Goal: Task Accomplishment & Management: Manage account settings

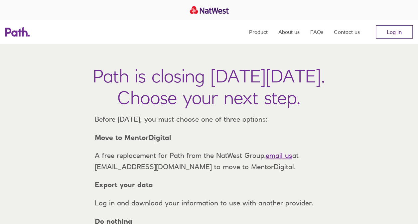
click at [398, 31] on link "Log in" at bounding box center [394, 31] width 37 height 13
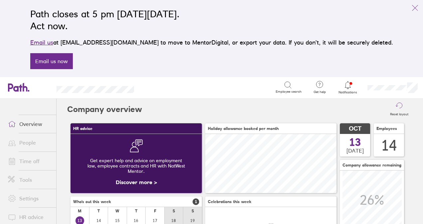
scroll to position [59, 131]
click at [351, 88] on icon at bounding box center [348, 85] width 8 height 8
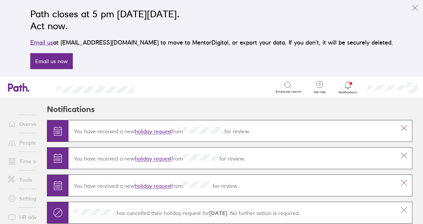
click at [159, 131] on link "holiday request" at bounding box center [153, 131] width 37 height 7
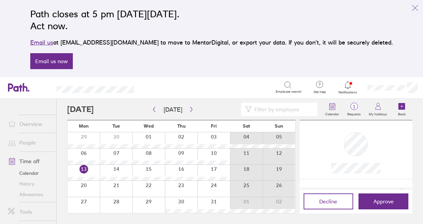
scroll to position [77, 0]
click at [415, 10] on icon "link" at bounding box center [415, 8] width 8 height 8
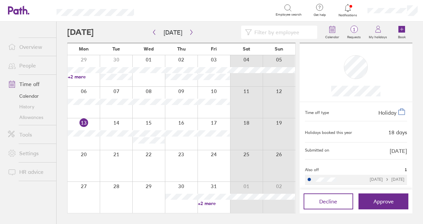
scroll to position [0, 0]
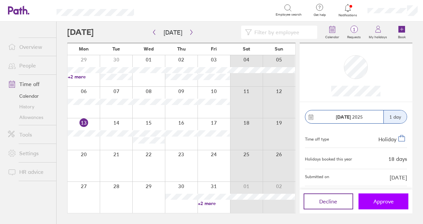
click at [377, 205] on button "Approve" at bounding box center [383, 202] width 50 height 16
click at [376, 200] on span "Approve" at bounding box center [383, 202] width 20 height 6
click at [372, 205] on button "Approve" at bounding box center [383, 202] width 50 height 16
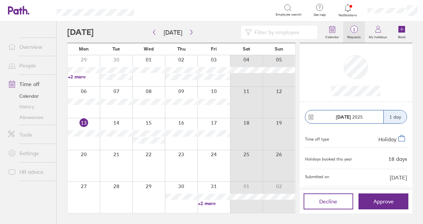
click at [351, 26] on icon at bounding box center [354, 29] width 8 height 8
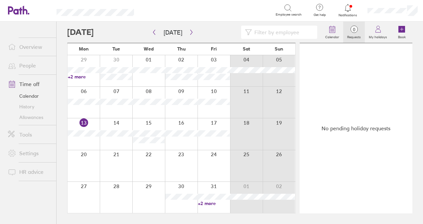
click at [344, 11] on icon at bounding box center [348, 8] width 8 height 8
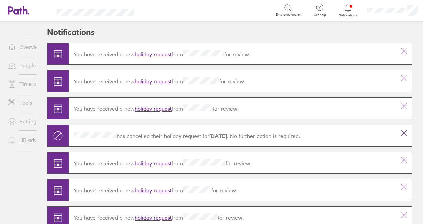
click at [29, 86] on link "Time off" at bounding box center [30, 83] width 54 height 13
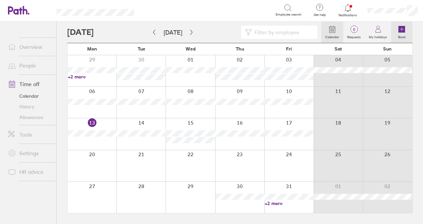
click at [404, 35] on label "Book" at bounding box center [402, 36] width 16 height 6
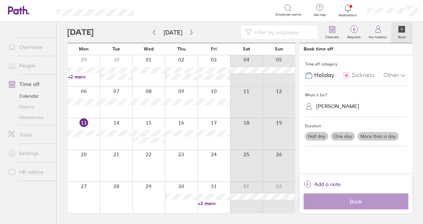
click at [364, 76] on span "Sickness" at bounding box center [363, 75] width 23 height 7
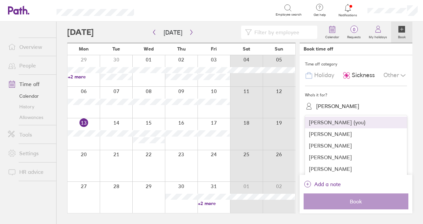
click at [348, 101] on div "[PERSON_NAME]" at bounding box center [360, 106] width 94 height 10
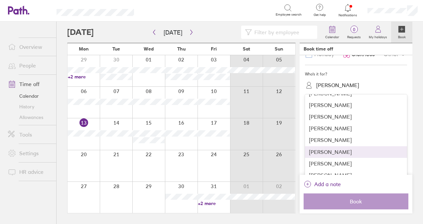
scroll to position [40, 0]
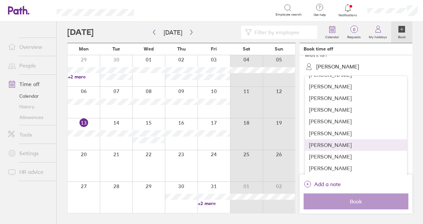
click at [357, 148] on div "[PERSON_NAME]" at bounding box center [356, 145] width 102 height 12
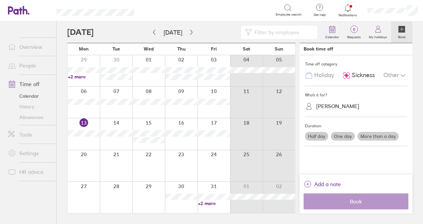
scroll to position [0, 0]
click at [345, 136] on label "One day" at bounding box center [343, 136] width 24 height 9
click at [0, 0] on input "One day" at bounding box center [0, 0] width 0 height 0
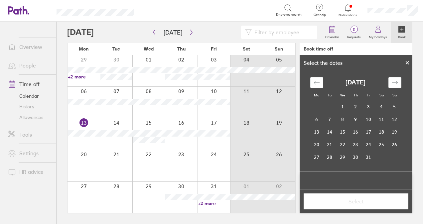
click at [410, 63] on div at bounding box center [407, 62] width 10 height 11
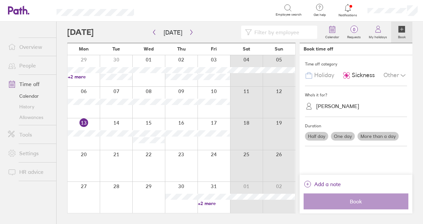
click at [333, 134] on label "One day" at bounding box center [343, 136] width 24 height 9
click at [0, 0] on input "One day" at bounding box center [0, 0] width 0 height 0
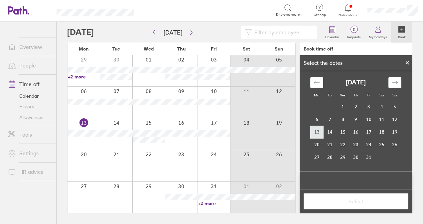
click at [323, 133] on td "13" at bounding box center [316, 132] width 13 height 13
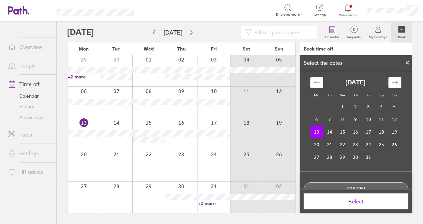
click at [355, 204] on span "Select" at bounding box center [355, 202] width 95 height 6
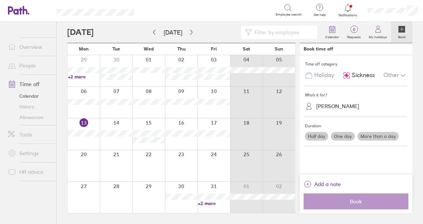
click at [337, 135] on label "One day" at bounding box center [343, 136] width 24 height 9
click at [0, 0] on input "One day" at bounding box center [0, 0] width 0 height 0
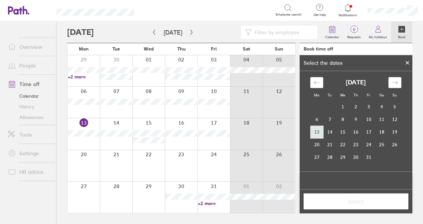
click at [319, 130] on td "13" at bounding box center [316, 132] width 13 height 13
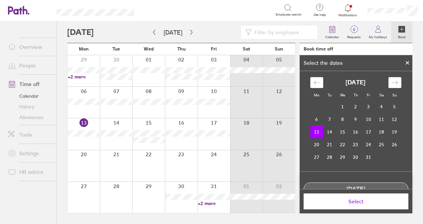
click at [332, 206] on button "Select" at bounding box center [356, 202] width 105 height 16
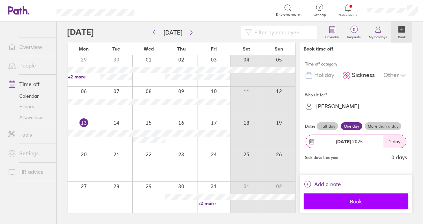
click at [378, 205] on button "Book" at bounding box center [356, 202] width 105 height 16
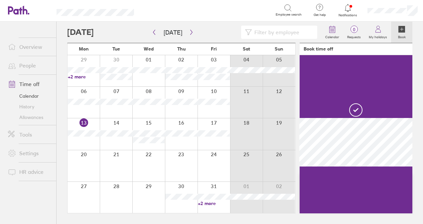
click at [228, 5] on div "Search" at bounding box center [212, 10] width 127 height 10
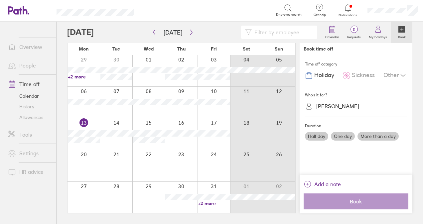
click at [26, 135] on link "Tools" at bounding box center [30, 134] width 54 height 13
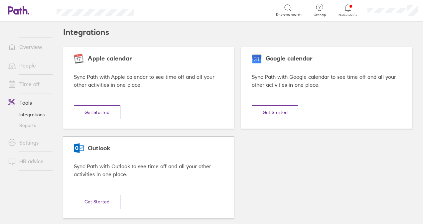
click at [32, 125] on link "Reports" at bounding box center [30, 125] width 54 height 11
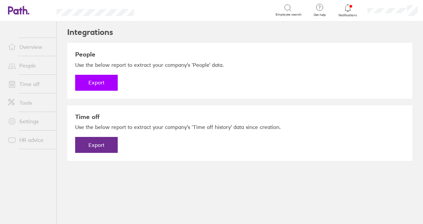
click at [104, 84] on button "Export" at bounding box center [96, 83] width 43 height 16
click at [97, 79] on link "Download" at bounding box center [96, 83] width 43 height 16
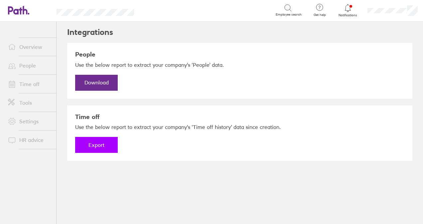
click at [99, 147] on button "Export" at bounding box center [96, 145] width 43 height 16
click at [96, 143] on link "Download" at bounding box center [96, 145] width 43 height 16
click at [41, 84] on link "Time off" at bounding box center [30, 83] width 54 height 13
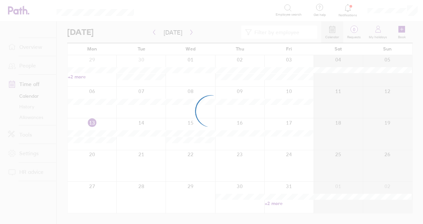
click at [46, 100] on div at bounding box center [211, 112] width 423 height 224
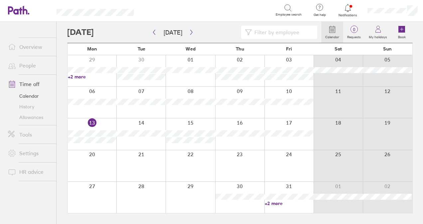
click at [33, 117] on link "Allowances" at bounding box center [30, 117] width 54 height 11
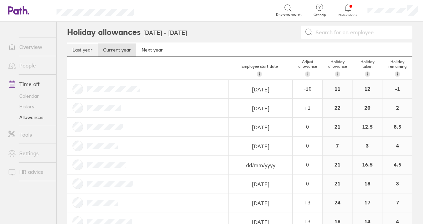
click at [87, 49] on link "Last year" at bounding box center [82, 49] width 31 height 13
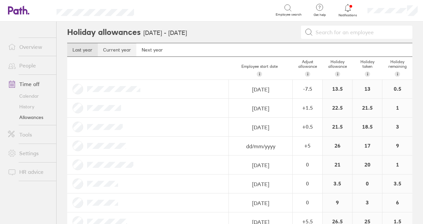
click at [114, 46] on link "Current year" at bounding box center [117, 49] width 39 height 13
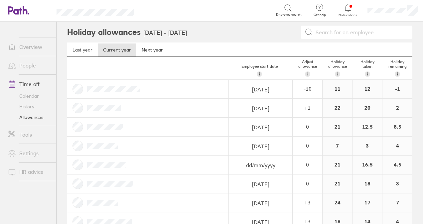
click at [28, 94] on link "Calendar" at bounding box center [30, 96] width 54 height 11
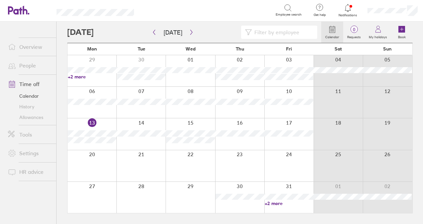
click at [39, 118] on link "Allowances" at bounding box center [30, 117] width 54 height 11
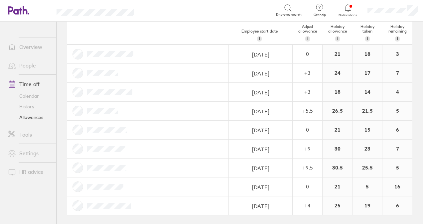
scroll to position [130, 0]
click at [28, 94] on link "Calendar" at bounding box center [30, 96] width 54 height 11
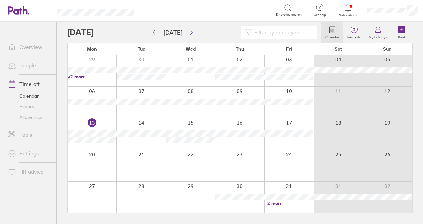
click at [23, 106] on link "History" at bounding box center [30, 106] width 54 height 11
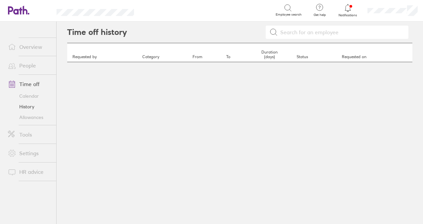
click at [287, 33] on input at bounding box center [341, 32] width 127 height 13
type input "[PERSON_NAME]"
click at [263, 104] on div "Time off history [PERSON_NAME] Requested by Category From To Duration (days) St…" at bounding box center [240, 123] width 366 height 203
click at [32, 94] on link "Calendar" at bounding box center [30, 96] width 54 height 11
